Goal: Task Accomplishment & Management: Use online tool/utility

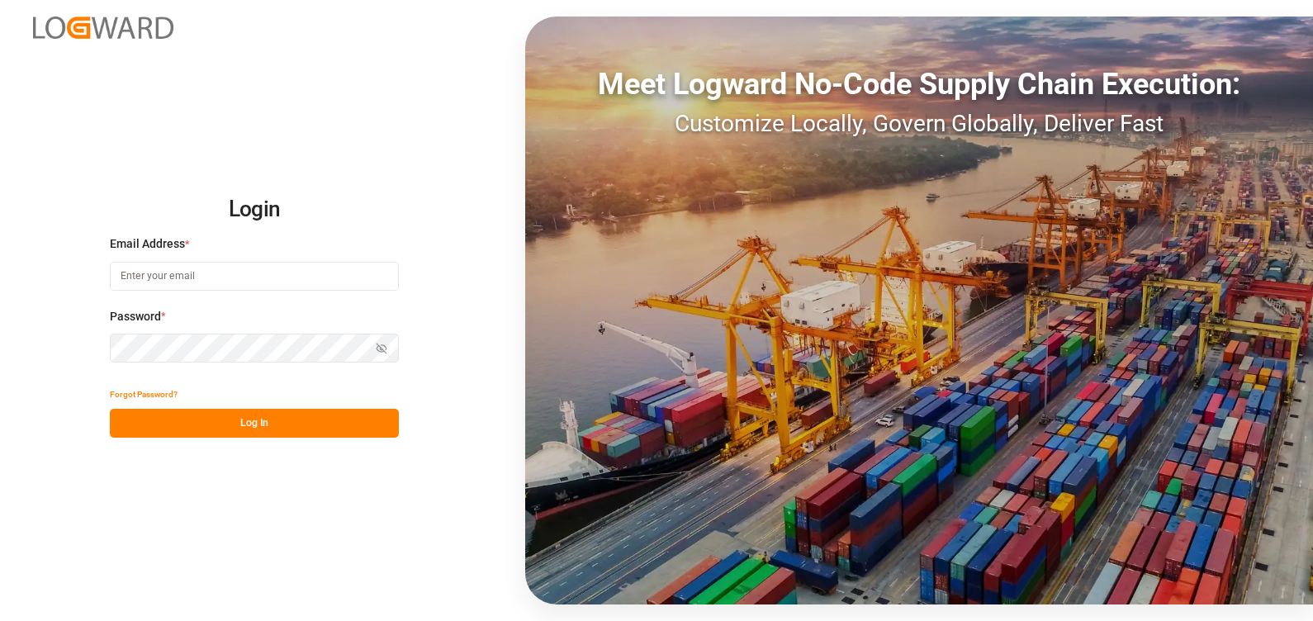
click at [206, 281] on input at bounding box center [254, 276] width 289 height 29
type input "[PERSON_NAME][EMAIL_ADDRESS][PERSON_NAME][DOMAIN_NAME]"
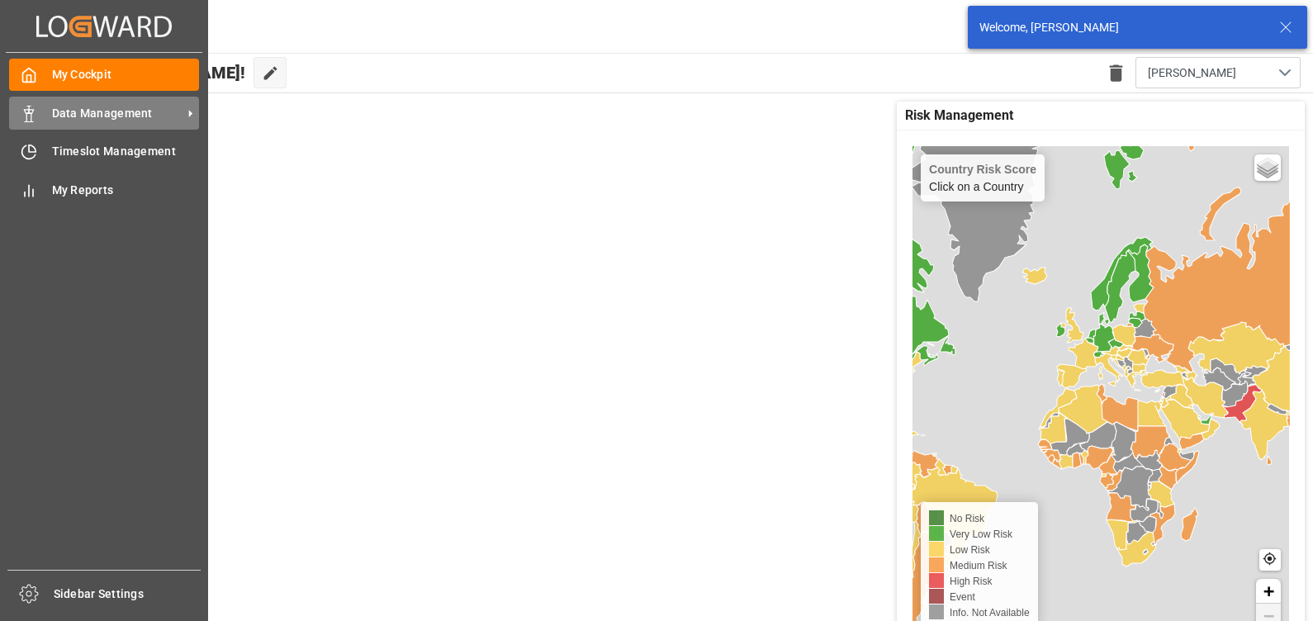
click at [56, 112] on span "Data Management" at bounding box center [117, 113] width 130 height 17
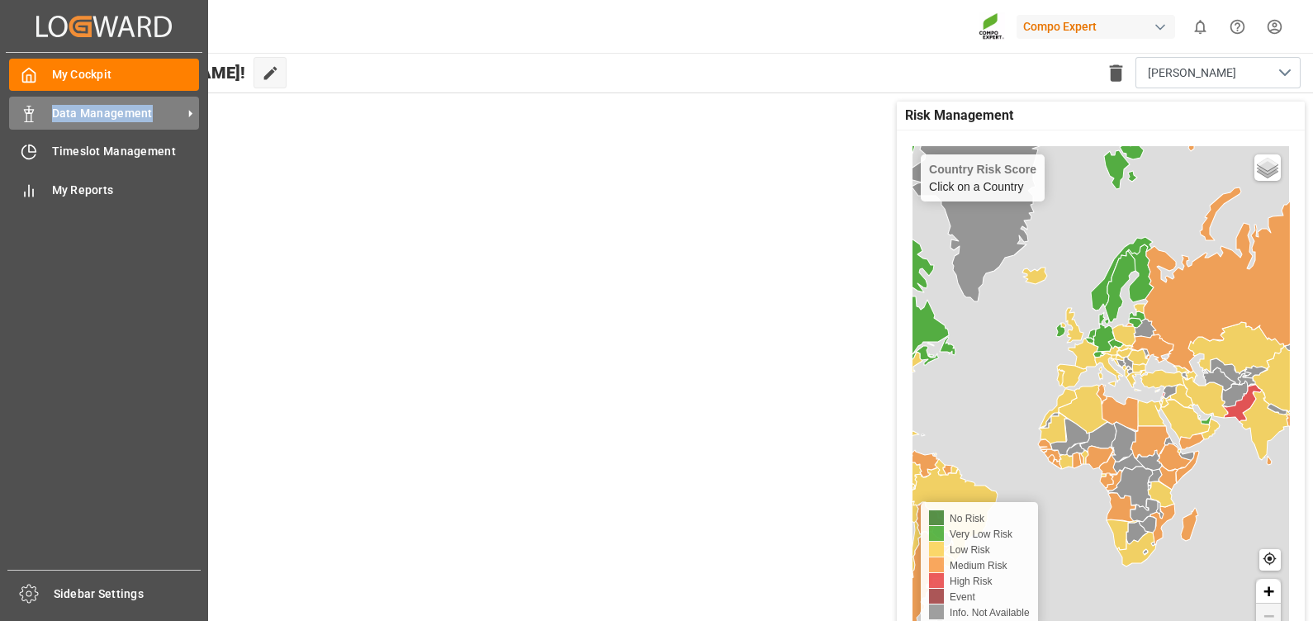
drag, startPoint x: 58, startPoint y: 112, endPoint x: 30, endPoint y: 117, distance: 28.5
click at [30, 117] on icon at bounding box center [29, 114] width 17 height 17
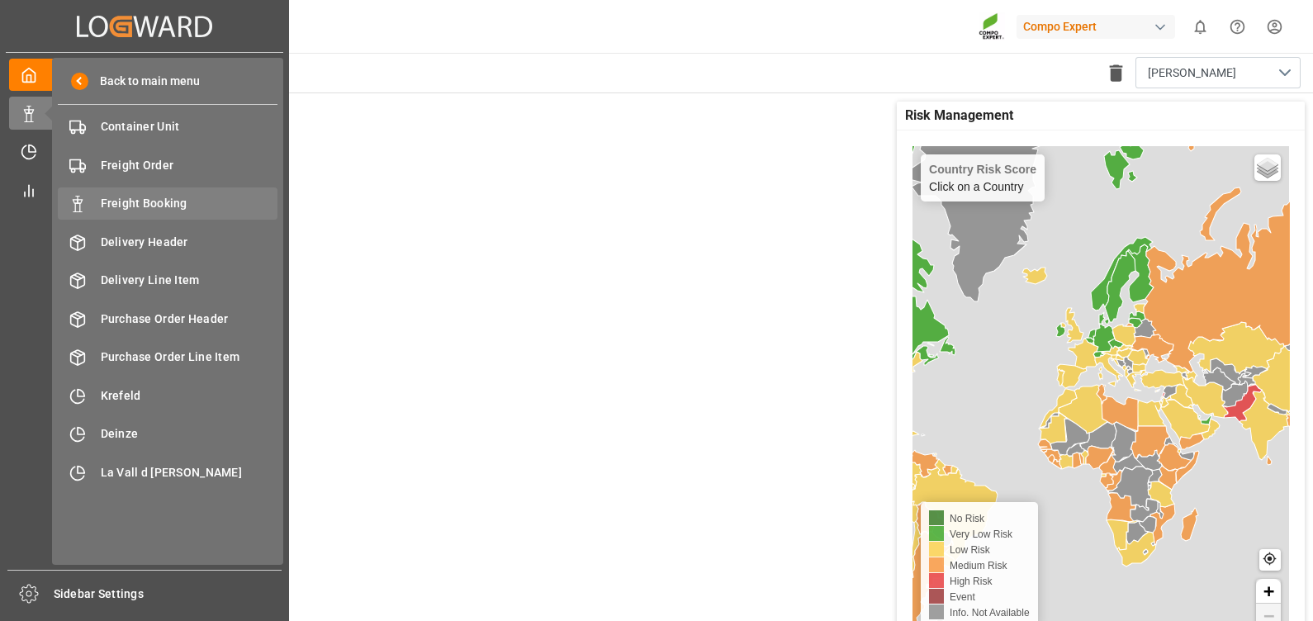
drag, startPoint x: 30, startPoint y: 117, endPoint x: 173, endPoint y: 201, distance: 165.8
click at [173, 201] on span "Freight Booking" at bounding box center [189, 203] width 177 height 17
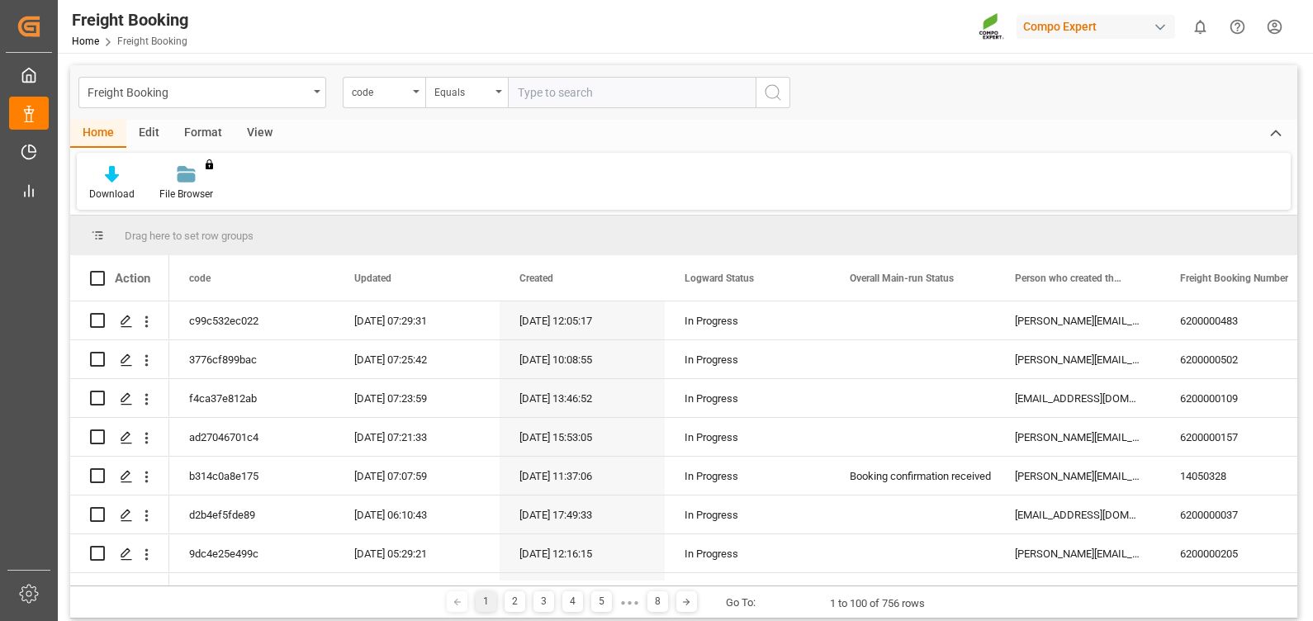
click at [260, 131] on div "View" at bounding box center [259, 134] width 50 height 28
click at [196, 182] on div "Standard Templates" at bounding box center [187, 183] width 107 height 36
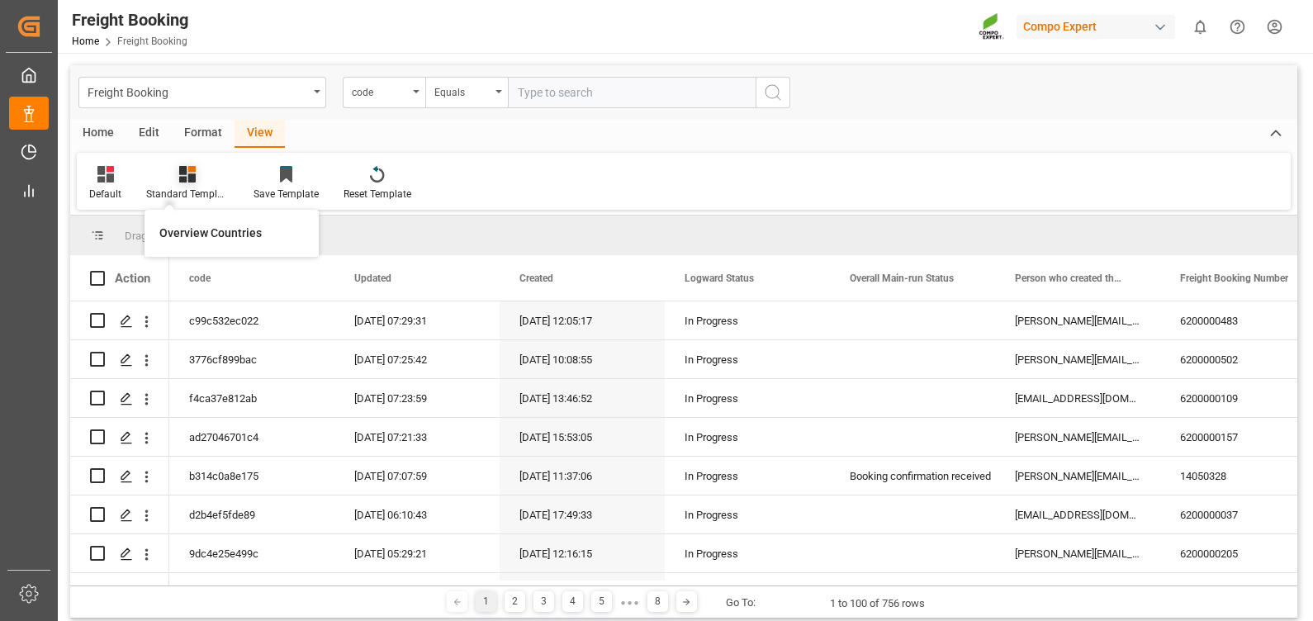
click at [191, 181] on icon at bounding box center [187, 174] width 17 height 17
click at [186, 177] on icon at bounding box center [187, 174] width 17 height 17
click at [190, 231] on div "Overview Countries" at bounding box center [231, 233] width 144 height 17
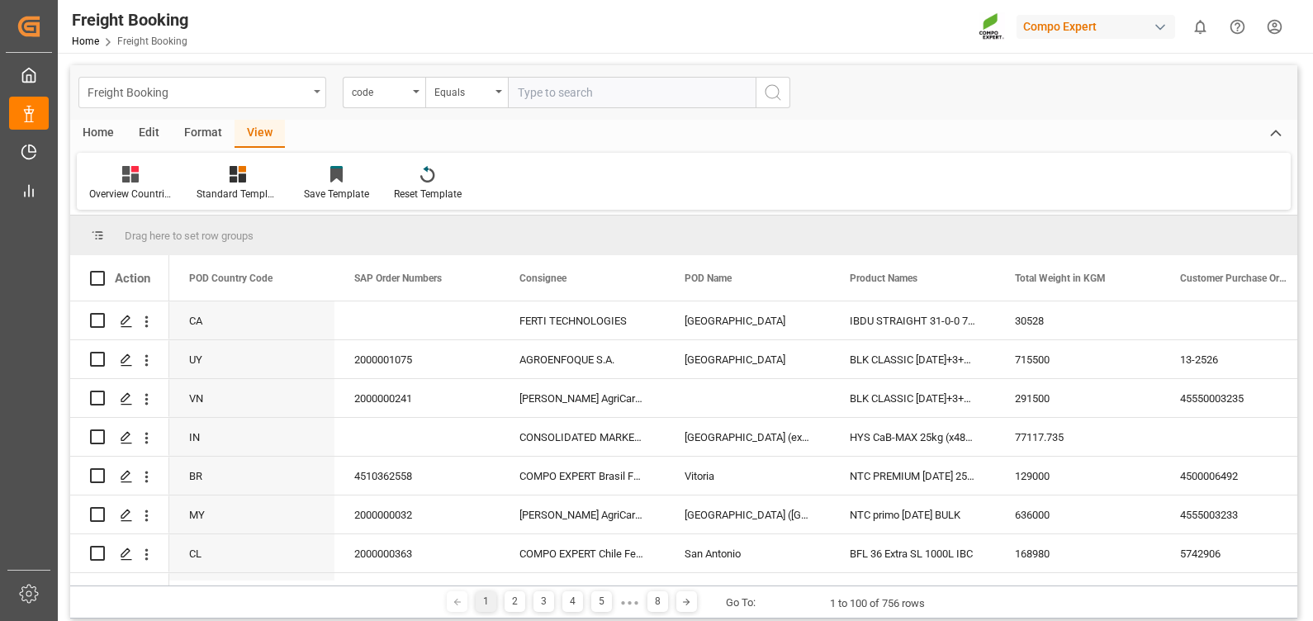
click at [308, 90] on div "Freight Booking" at bounding box center [202, 92] width 248 height 31
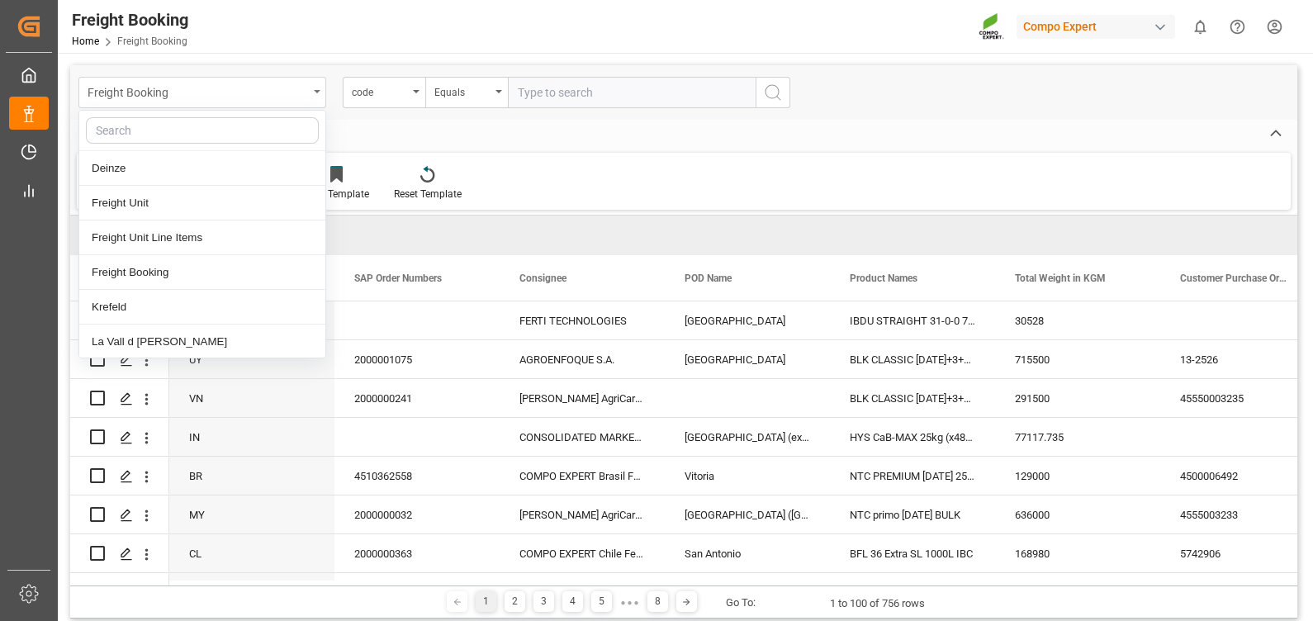
click at [308, 90] on div "Freight Booking" at bounding box center [202, 92] width 248 height 31
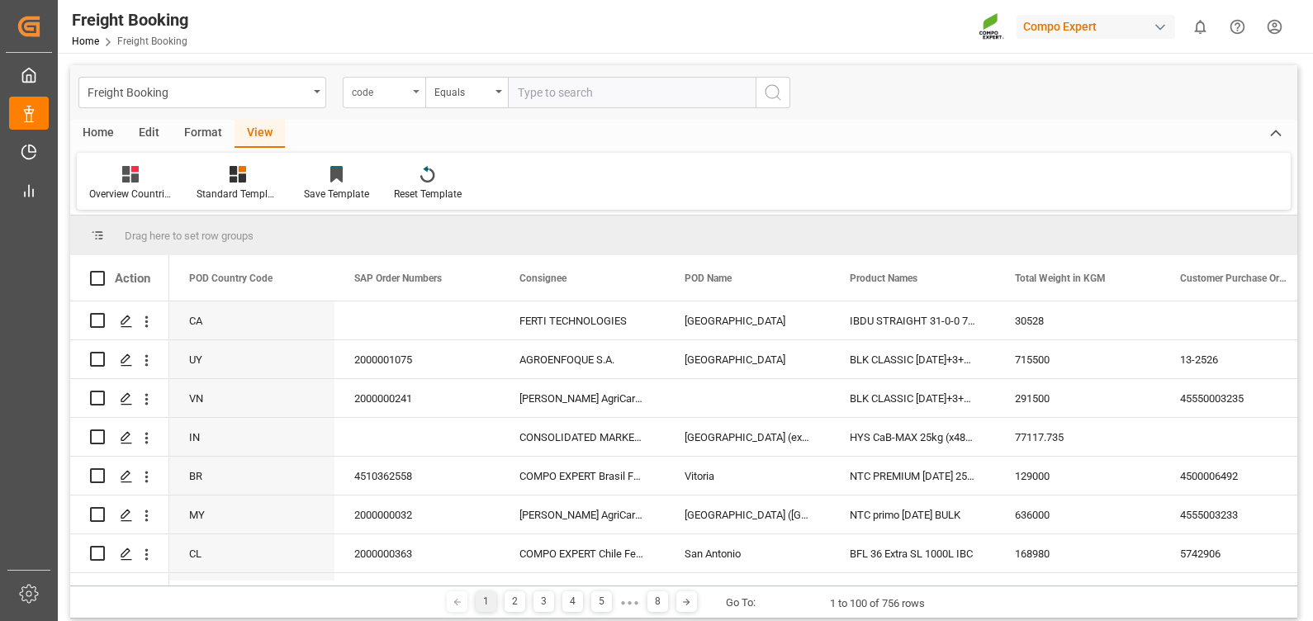
click at [363, 97] on div "code" at bounding box center [380, 90] width 56 height 19
click at [409, 98] on div "code" at bounding box center [384, 92] width 83 height 31
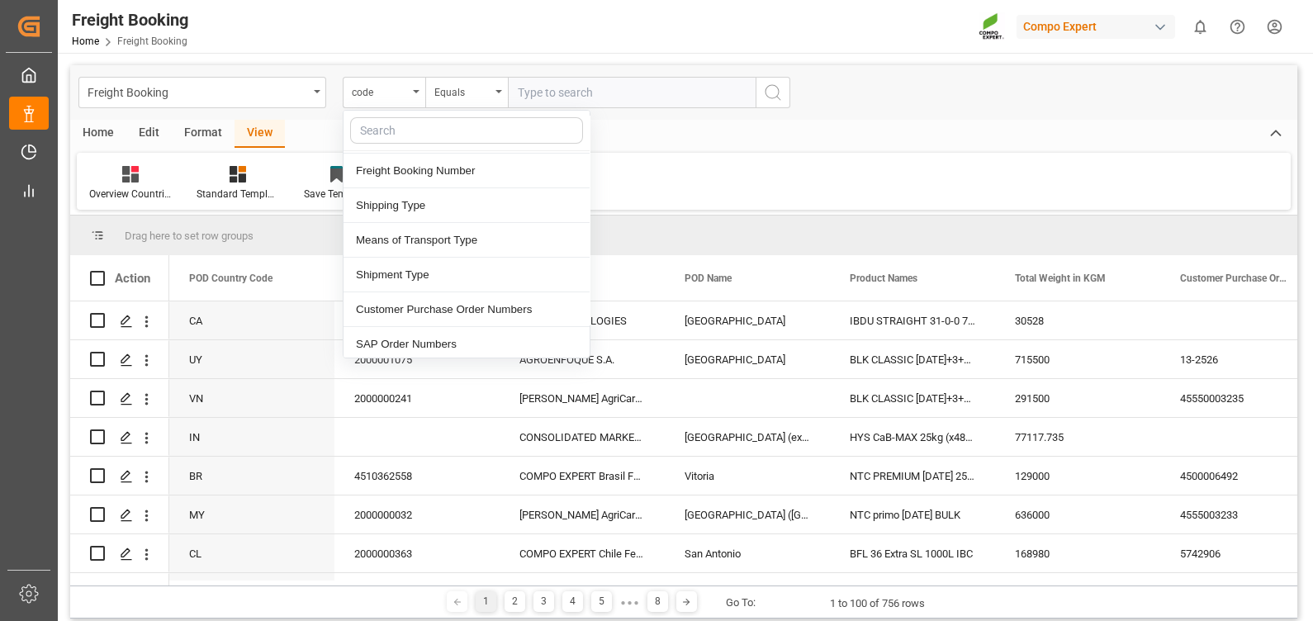
scroll to position [310, 0]
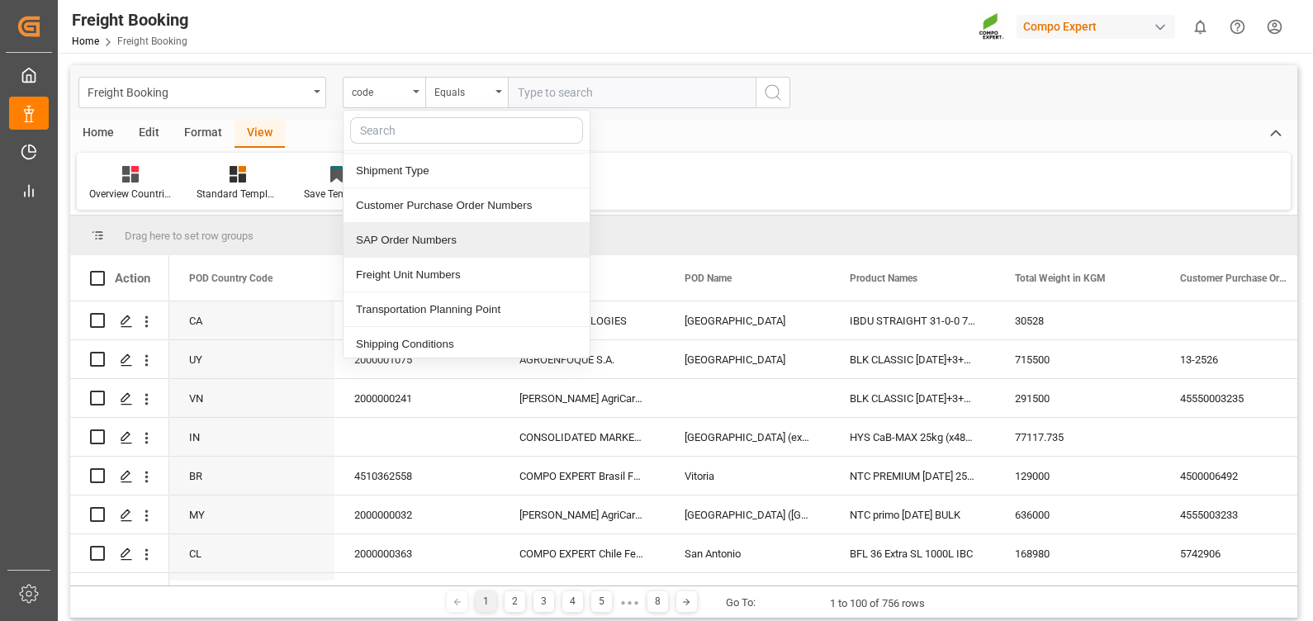
click at [439, 238] on div "SAP Order Numbers" at bounding box center [466, 240] width 246 height 35
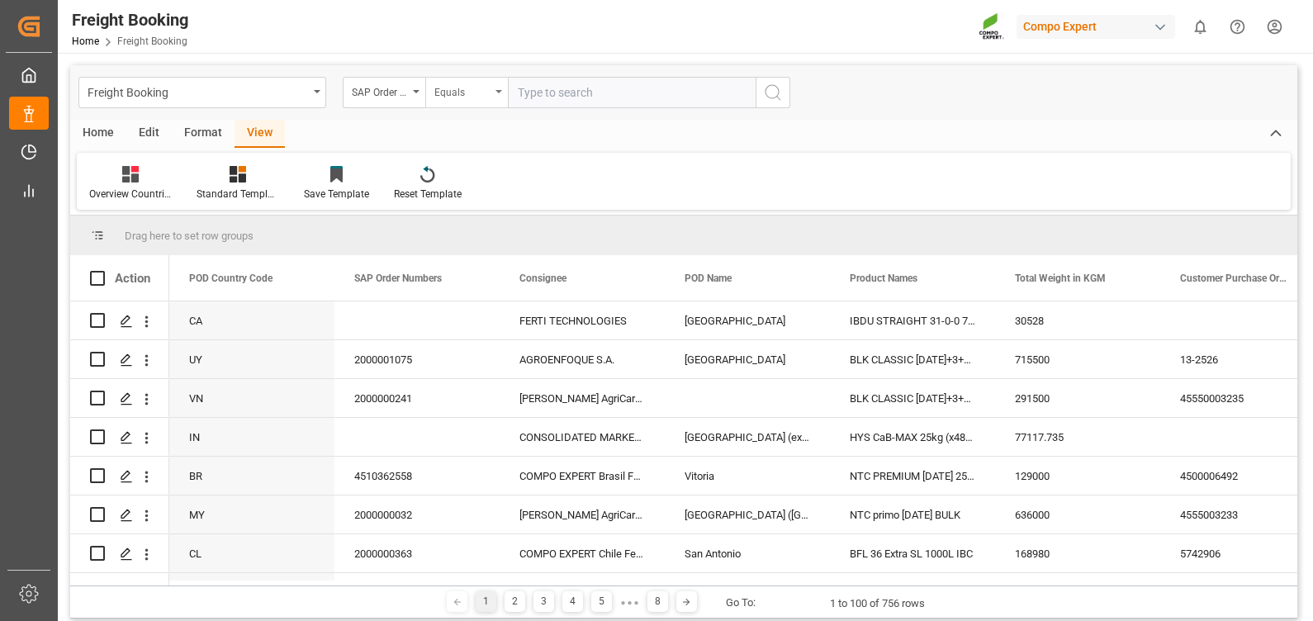
click at [499, 92] on div "Equals" at bounding box center [466, 92] width 83 height 31
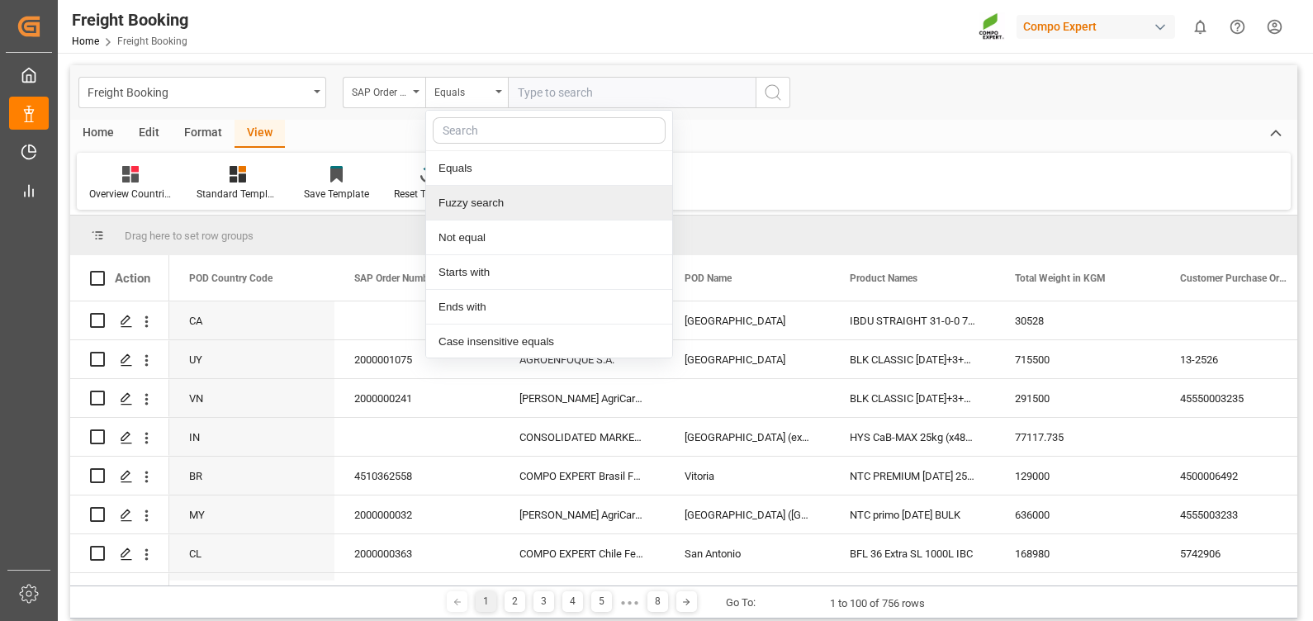
click at [518, 205] on div "Fuzzy search" at bounding box center [549, 203] width 246 height 35
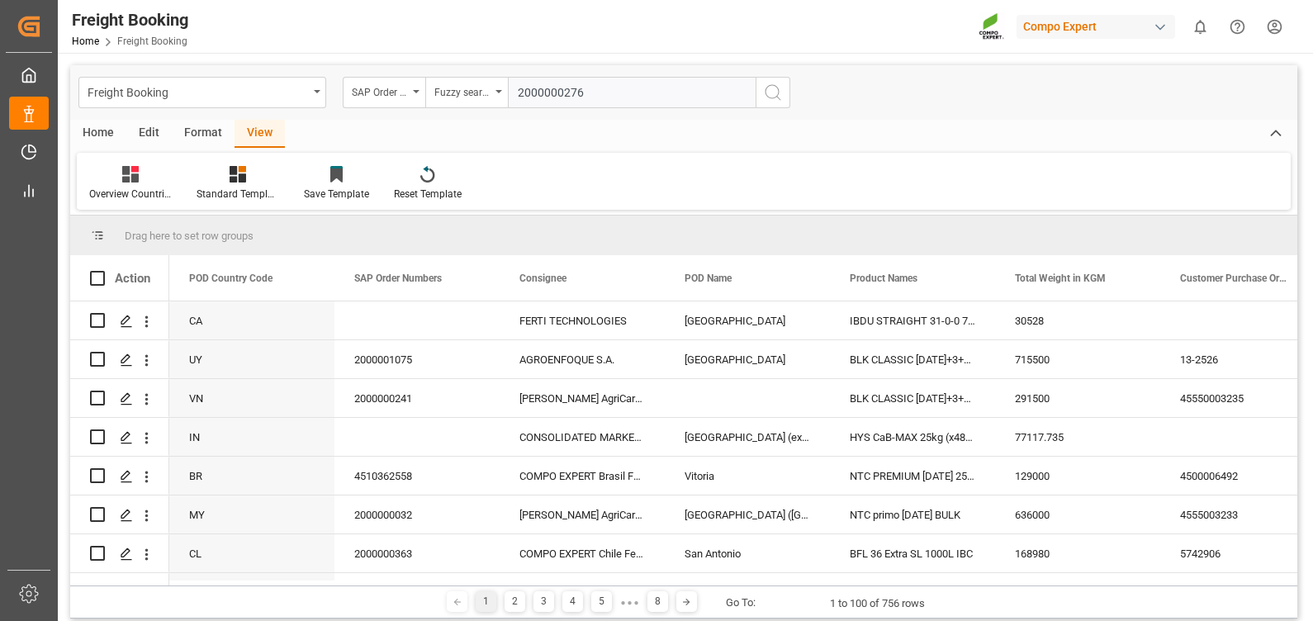
type input "2000000276"
click at [770, 92] on icon "search button" at bounding box center [773, 93] width 20 height 20
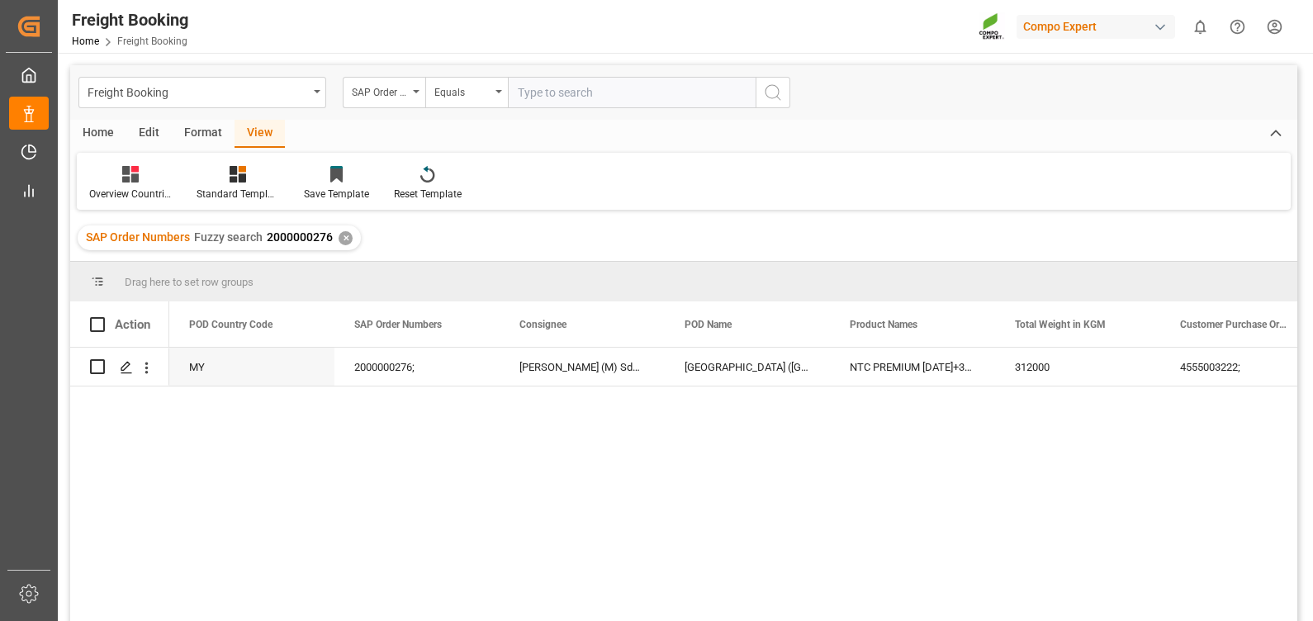
click at [1306, 464] on main "Freight Booking SAP Order Numbers Equals Home Edit Format View Overview Countri…" at bounding box center [684, 364] width 1252 height 599
